Goal: Information Seeking & Learning: Compare options

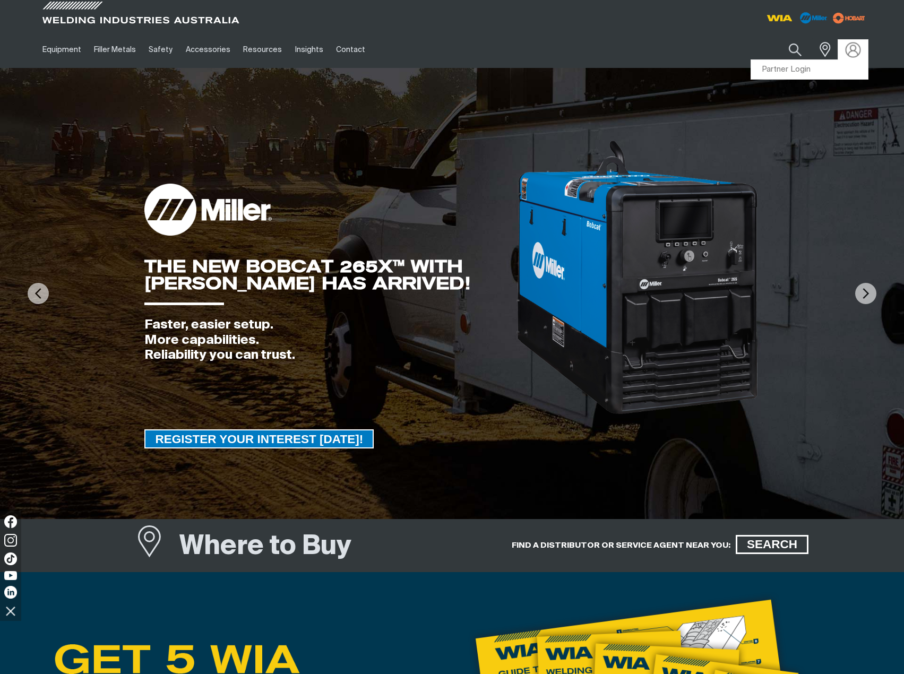
click at [849, 50] on img at bounding box center [852, 49] width 15 height 15
click at [784, 67] on link "Partner Login" at bounding box center [809, 70] width 117 height 20
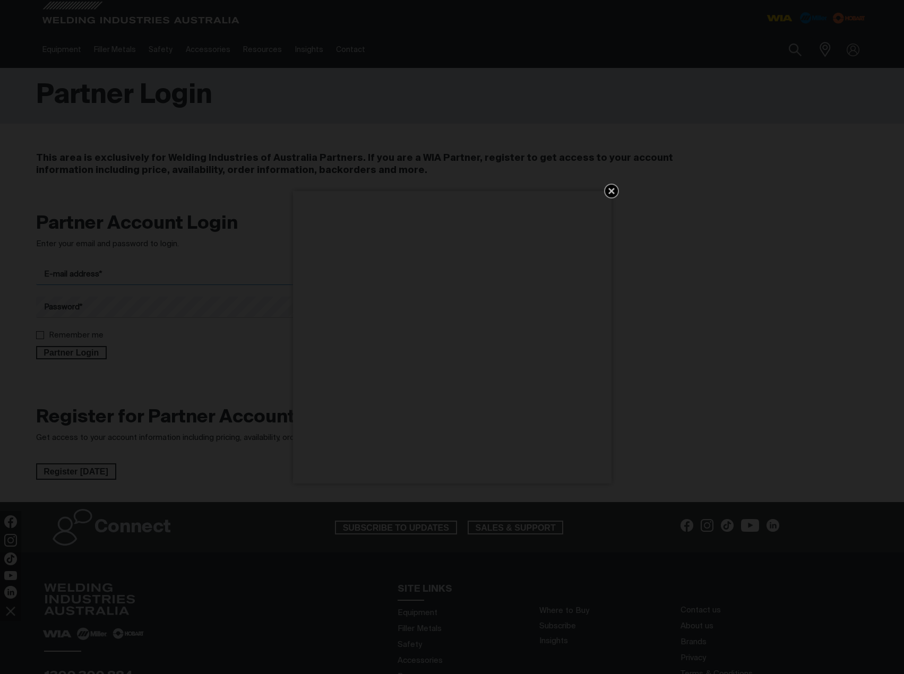
type input "[PERSON_NAME][EMAIL_ADDRESS][DOMAIN_NAME]"
click at [611, 191] on icon "Get 5 WIA Welding Guides Free!" at bounding box center [612, 191] width 6 height 6
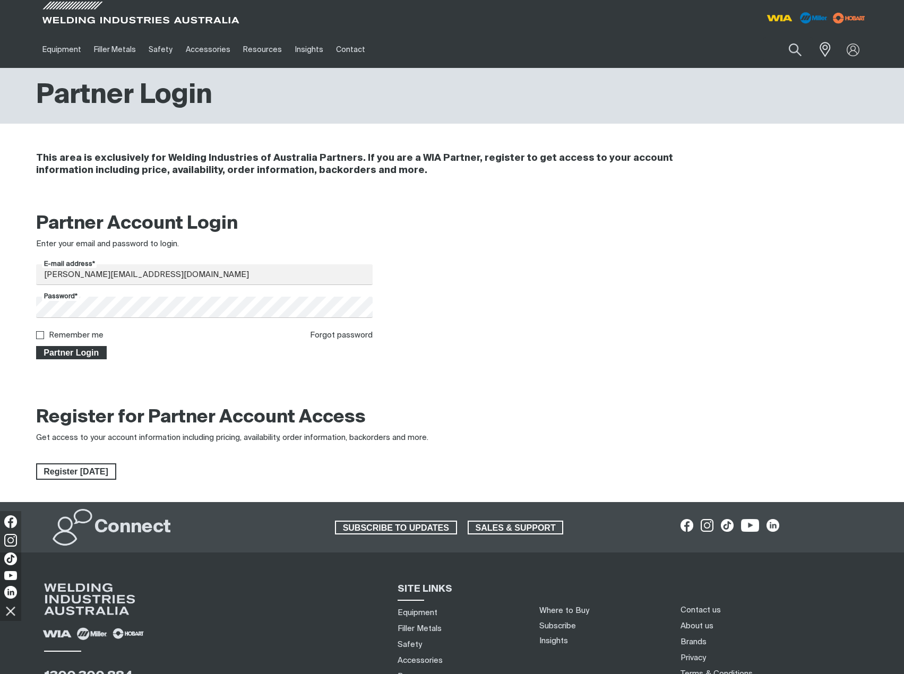
click at [76, 351] on span "Partner Login" at bounding box center [71, 353] width 69 height 14
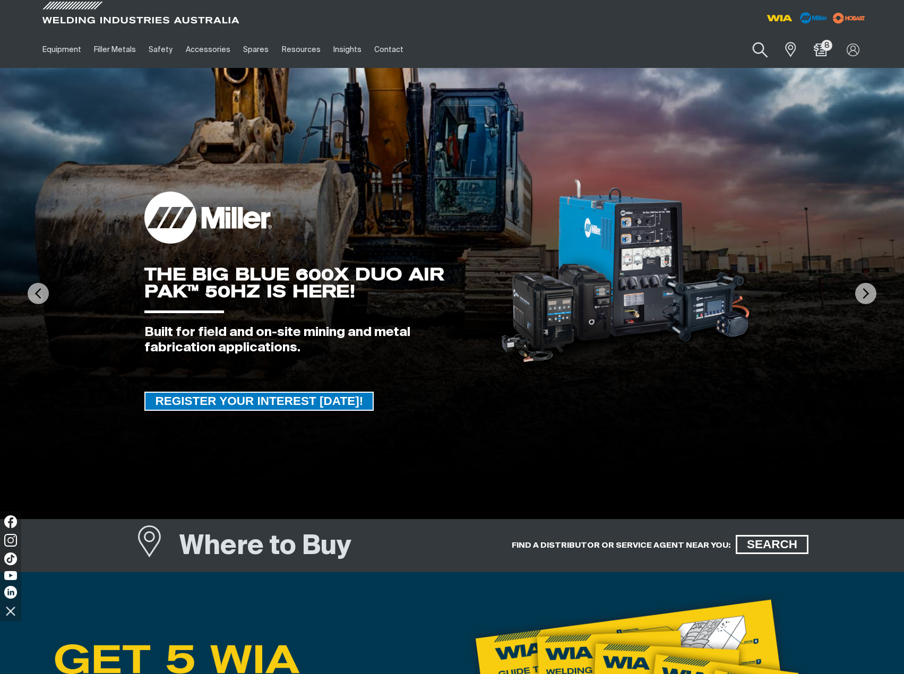
click at [760, 50] on button "Search products" at bounding box center [760, 50] width 43 height 30
click at [664, 52] on input "Search" at bounding box center [696, 50] width 164 height 24
paste input "855498"
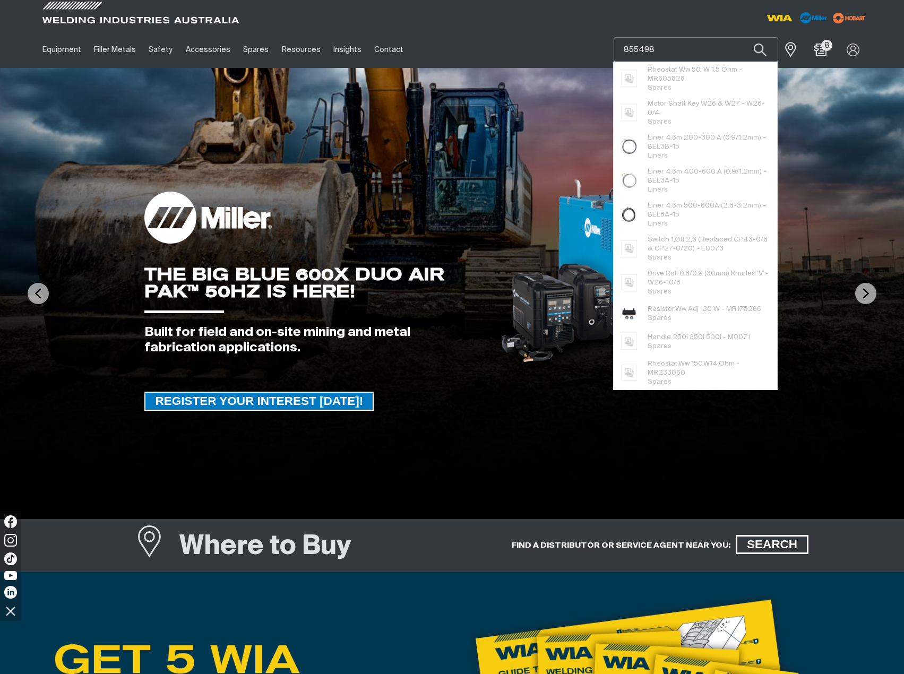
drag, startPoint x: 660, startPoint y: 54, endPoint x: 585, endPoint y: 50, distance: 74.9
click at [585, 50] on div "Equipment Stick Welders TIG Welders MIG Welders Multi-Process Welders Engine Dr…" at bounding box center [452, 49] width 833 height 37
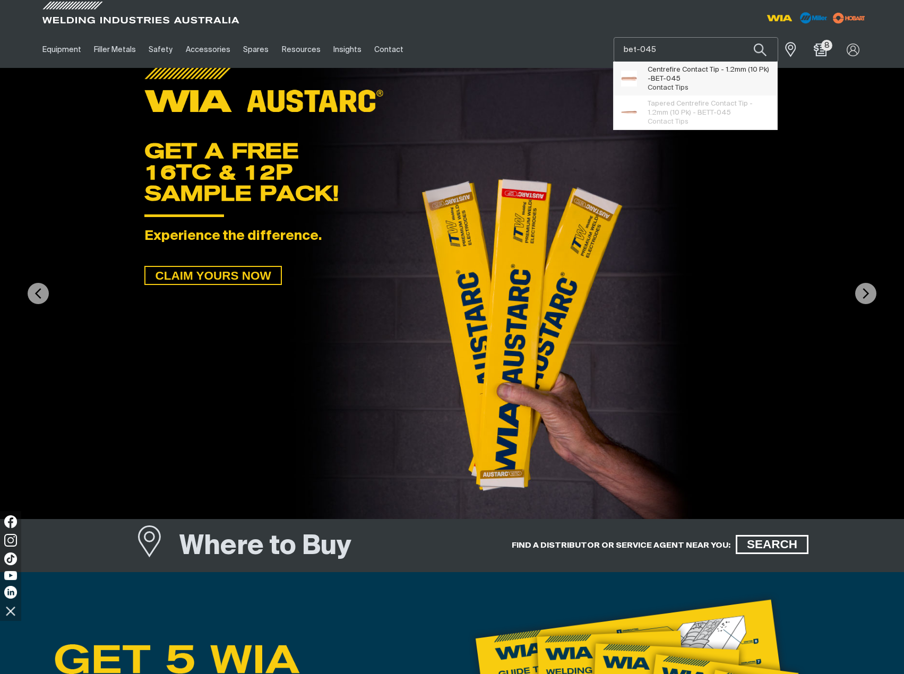
type input "bet-045"
click at [676, 78] on span "BET-045" at bounding box center [666, 78] width 30 height 7
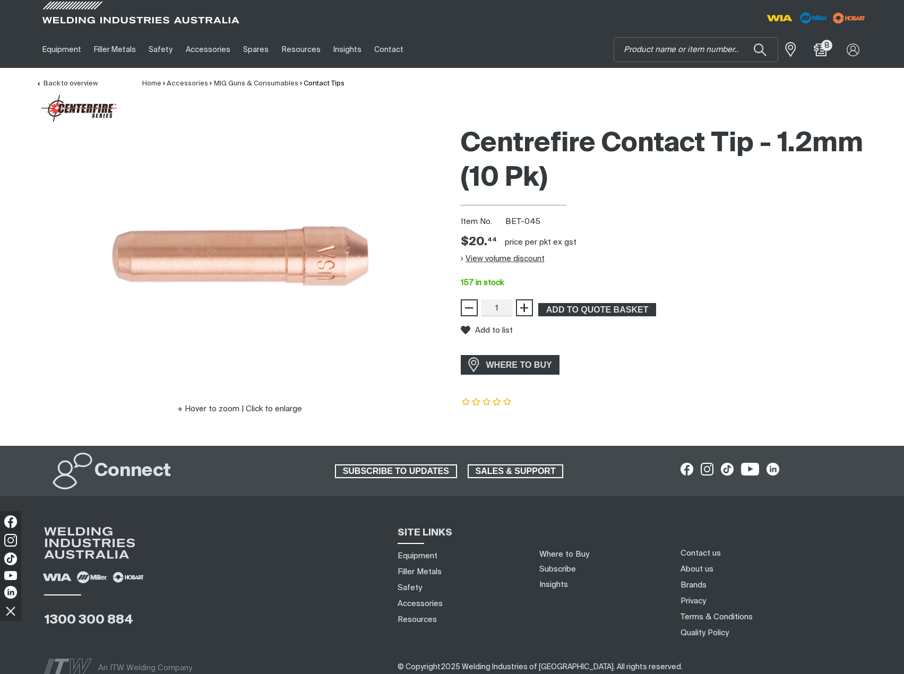
click at [461, 257] on button "View volume discount" at bounding box center [503, 258] width 84 height 17
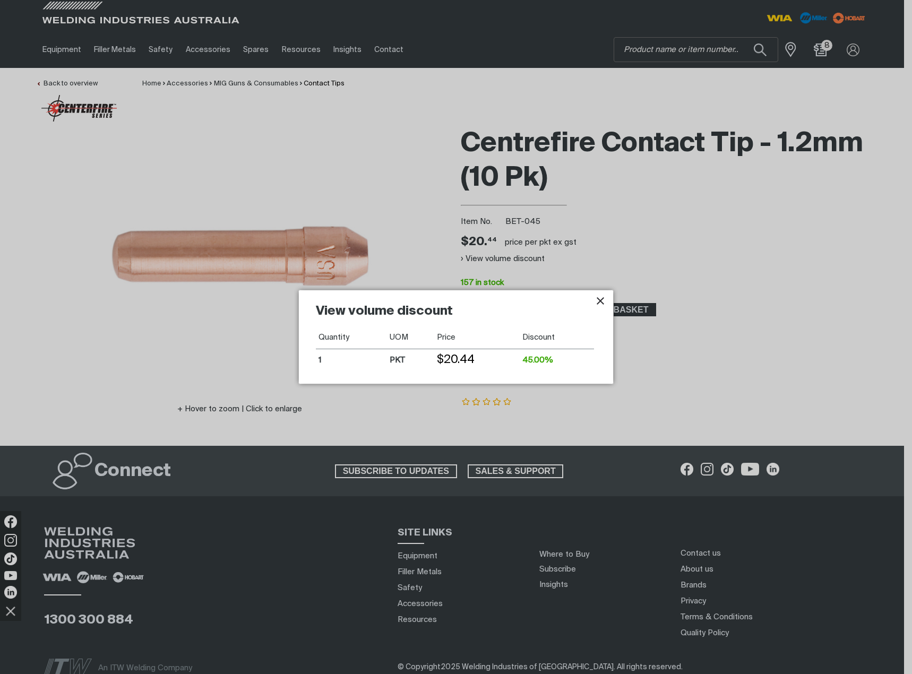
click at [602, 299] on icon "Close pop-up overlay" at bounding box center [600, 300] width 7 height 7
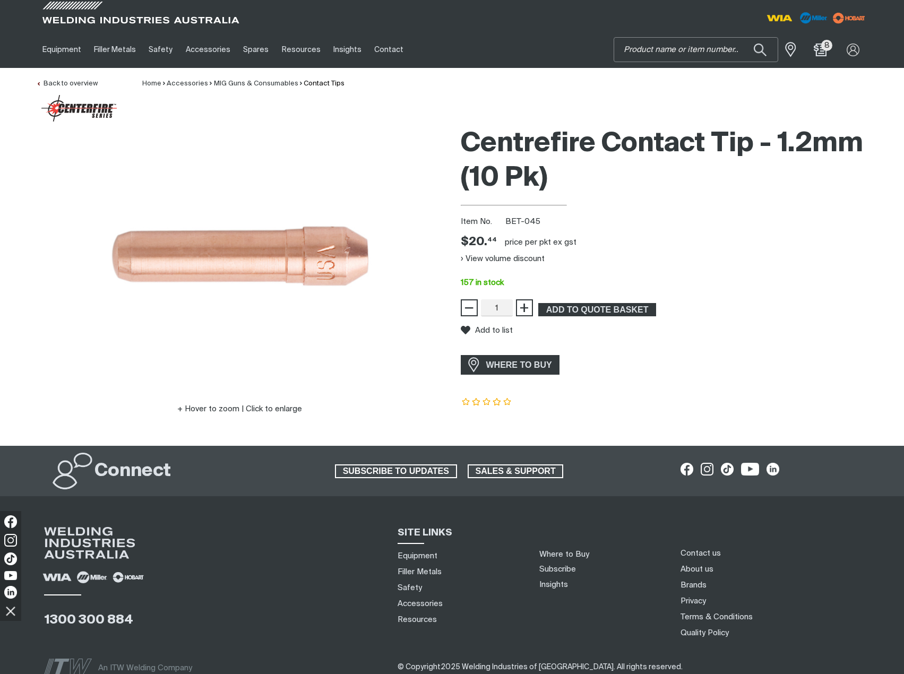
click at [694, 52] on input "Search" at bounding box center [696, 50] width 164 height 24
type input "bet-035"
click at [679, 69] on span "Centrefire Contact Tip - 0.9mm (10 Pk) - BET-035" at bounding box center [709, 74] width 122 height 18
click at [663, 51] on input "Search" at bounding box center [696, 50] width 164 height 24
paste input "HF70032"
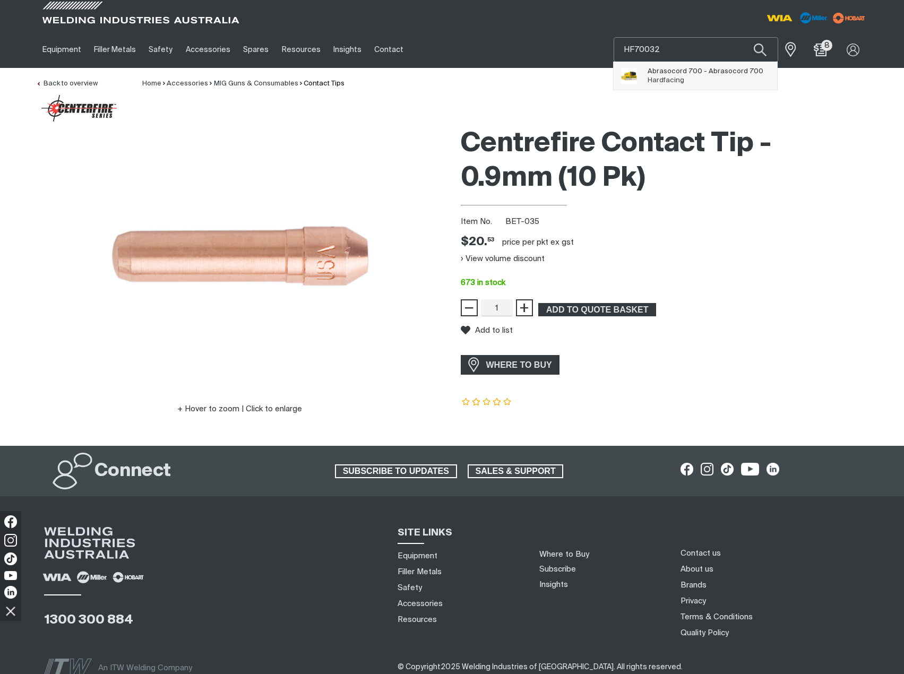
type input "HF70032"
click at [662, 74] on span "Abrasocord 700 - Abrasocord 700" at bounding box center [706, 71] width 116 height 9
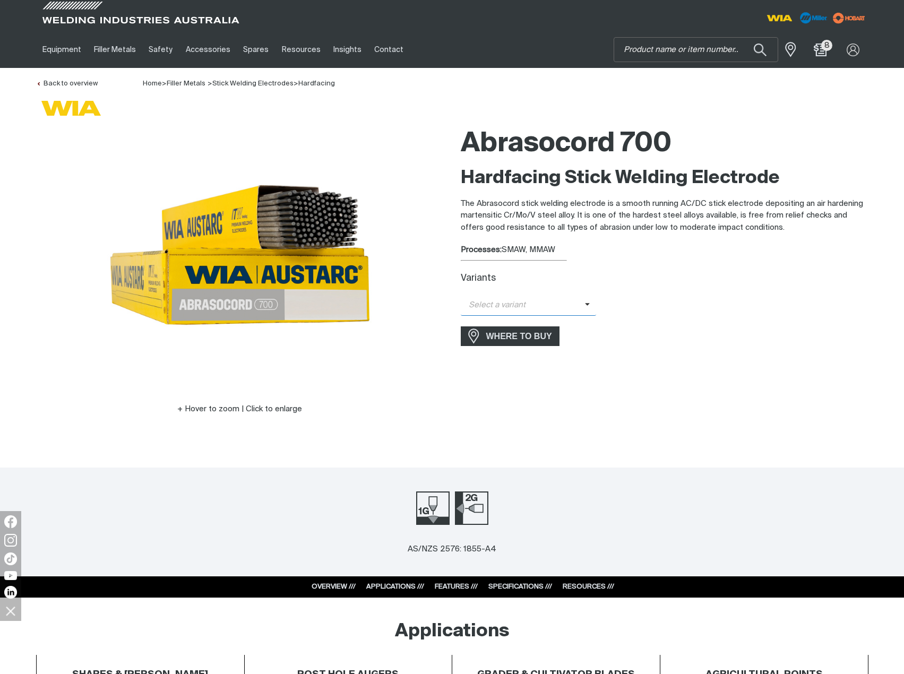
click at [587, 302] on span "Select a variant" at bounding box center [529, 305] width 136 height 21
click at [545, 323] on span "Abrasocord 700 - 3.2mm" at bounding box center [529, 324] width 136 height 16
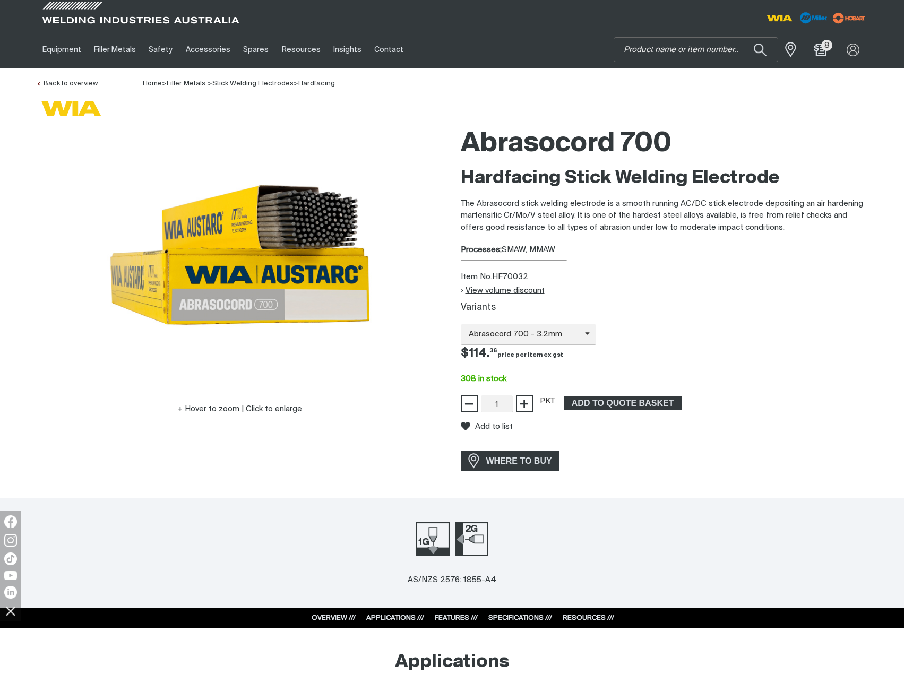
click at [465, 289] on button "View volume discount" at bounding box center [503, 290] width 84 height 9
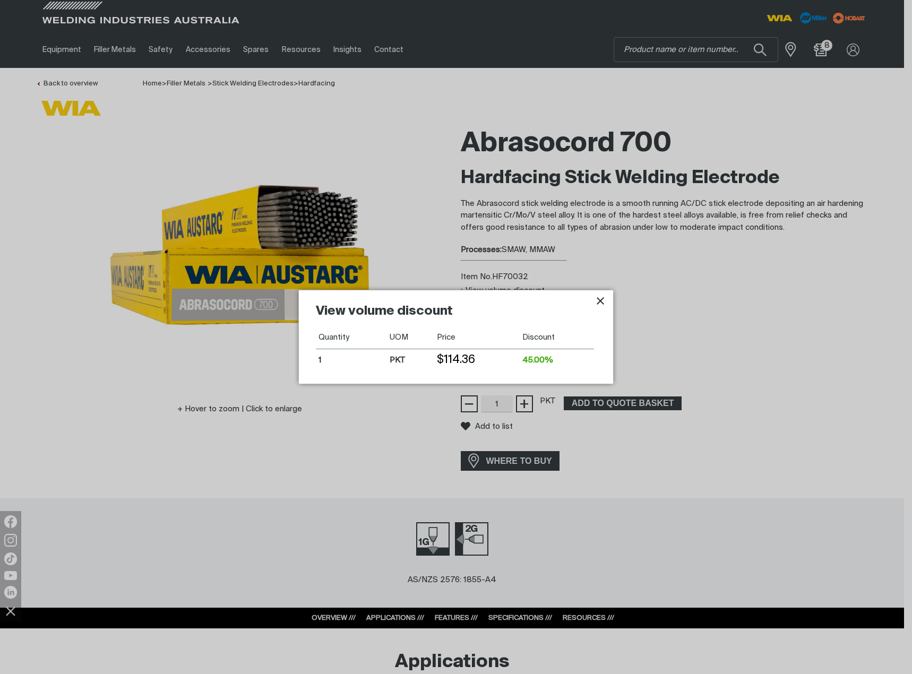
click at [600, 299] on icon "Close pop-up overlay" at bounding box center [600, 301] width 13 height 13
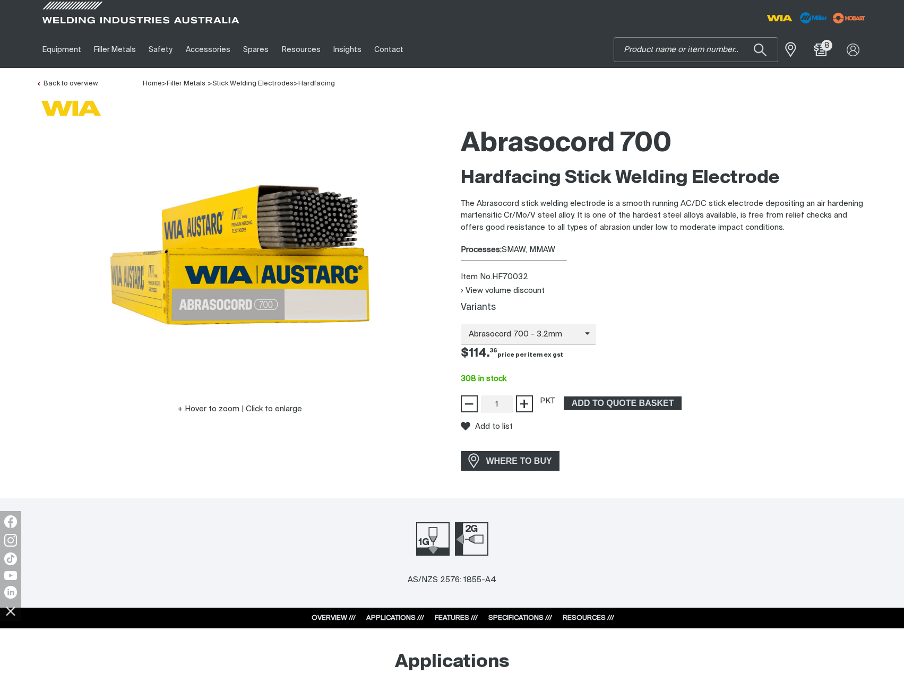
click at [681, 53] on input "Search" at bounding box center [696, 50] width 164 height 24
paste input "216326"
drag, startPoint x: 653, startPoint y: 51, endPoint x: 612, endPoint y: 51, distance: 40.9
click at [612, 51] on div "Equipment Stick Welders TIG Welders MIG Welders Multi-Process Welders Engine Dr…" at bounding box center [452, 49] width 833 height 37
paste input "BEN-5818C"
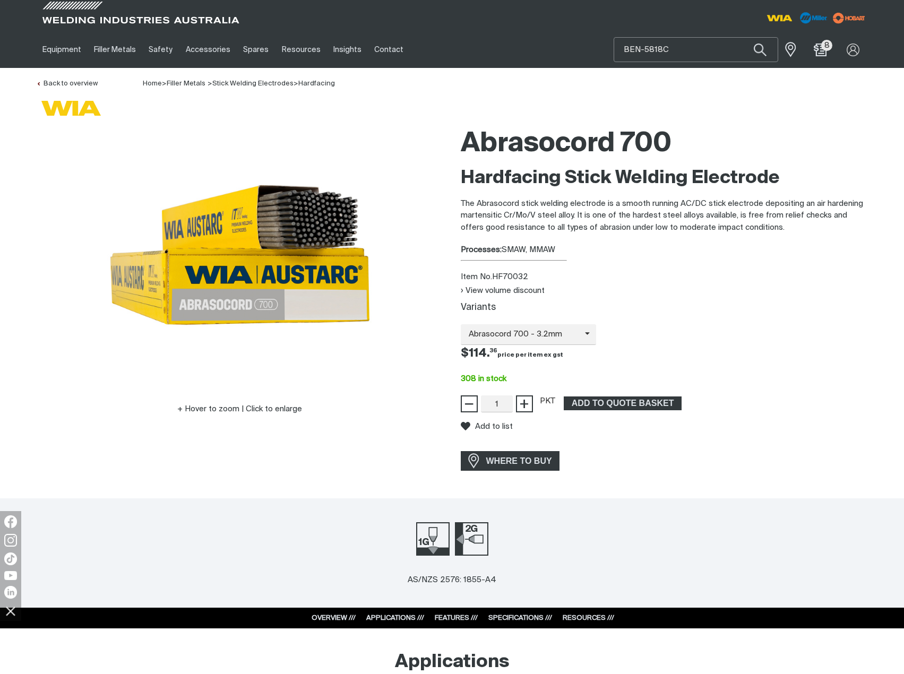
type input "BEN-5818C"
click at [683, 46] on input "BEN-5818C" at bounding box center [696, 50] width 164 height 24
click at [726, 72] on span "Nozzle Copper 5/8” Diameter - 1/8 Recess - BEN-5818C" at bounding box center [709, 74] width 122 height 18
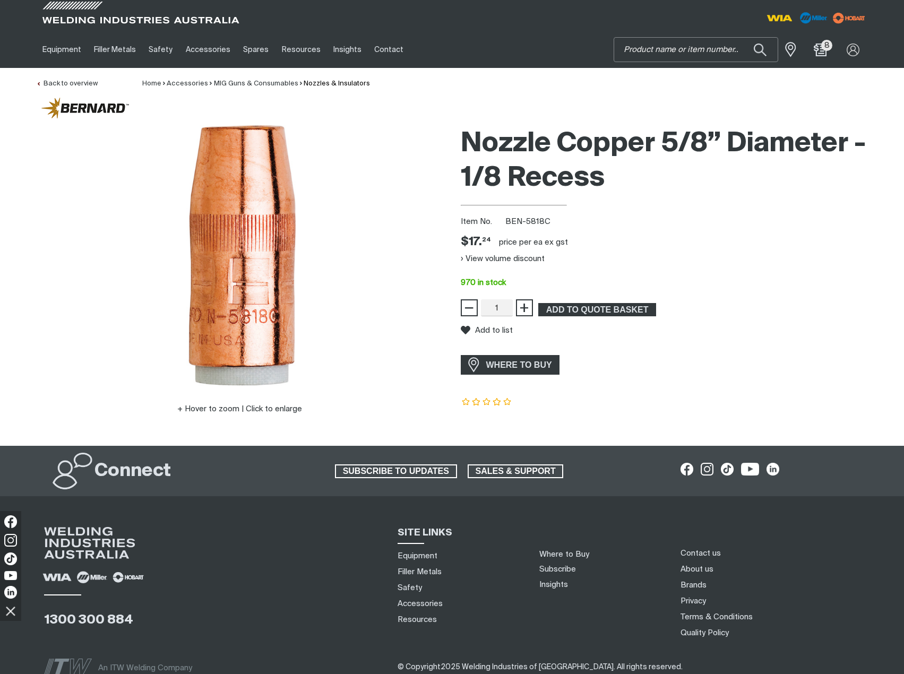
click at [685, 48] on input "Search" at bounding box center [696, 50] width 164 height 24
paste input "16TC40"
type input "16TC40"
click at [760, 50] on button "Search products" at bounding box center [760, 50] width 43 height 30
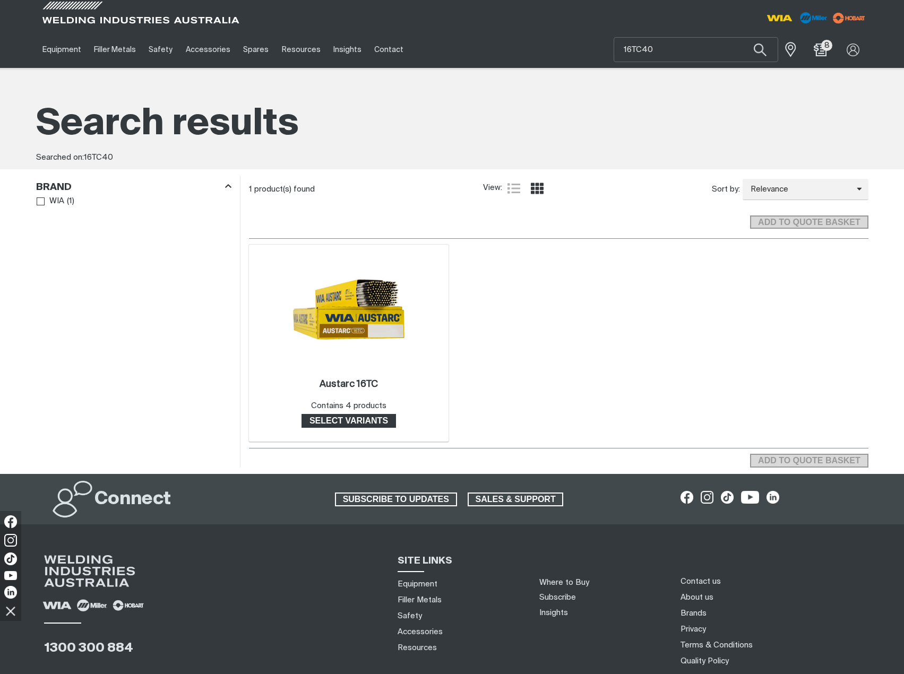
click at [358, 421] on span "Select variants" at bounding box center [349, 421] width 92 height 14
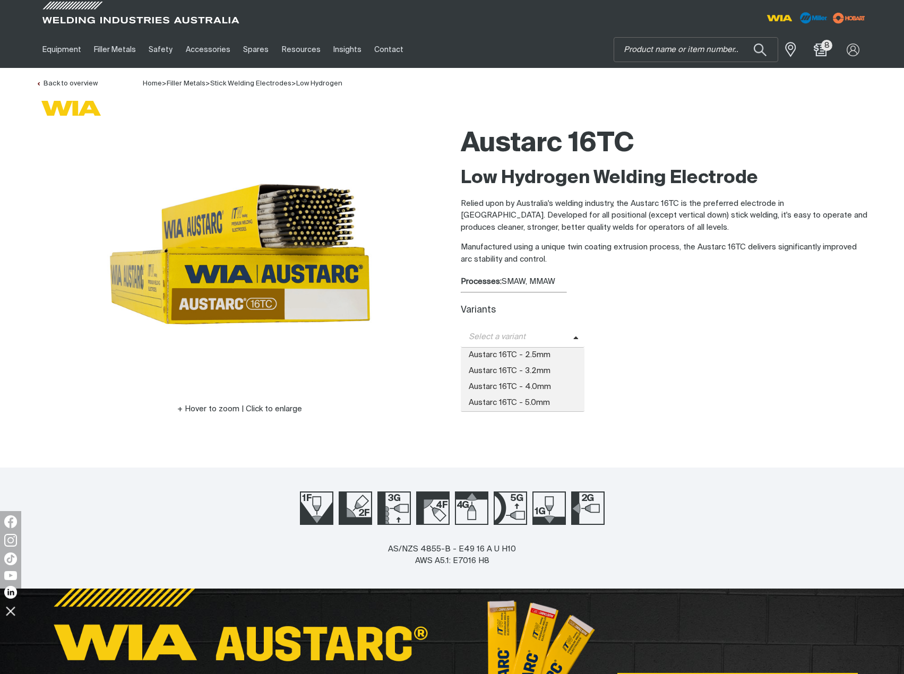
click at [553, 332] on span "Select a variant" at bounding box center [517, 337] width 113 height 12
click at [535, 386] on span "Austarc 16TC - 4.0mm" at bounding box center [523, 388] width 124 height 16
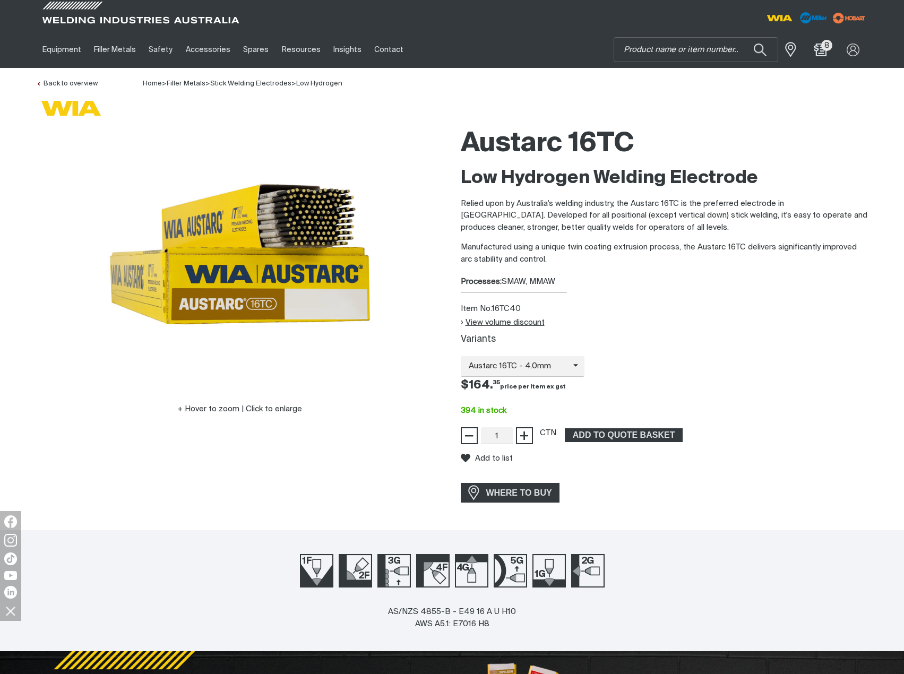
click at [461, 320] on button "View volume discount" at bounding box center [503, 322] width 84 height 9
